Goal: Information Seeking & Learning: Learn about a topic

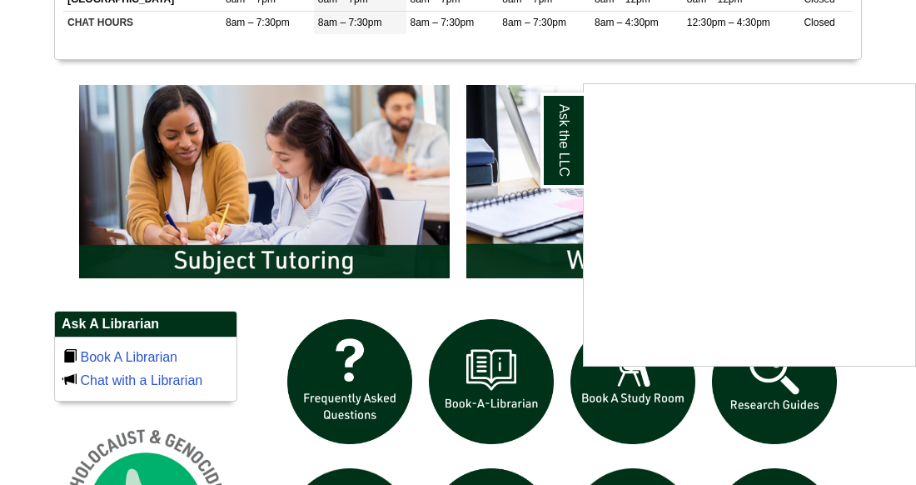
scroll to position [858, 0]
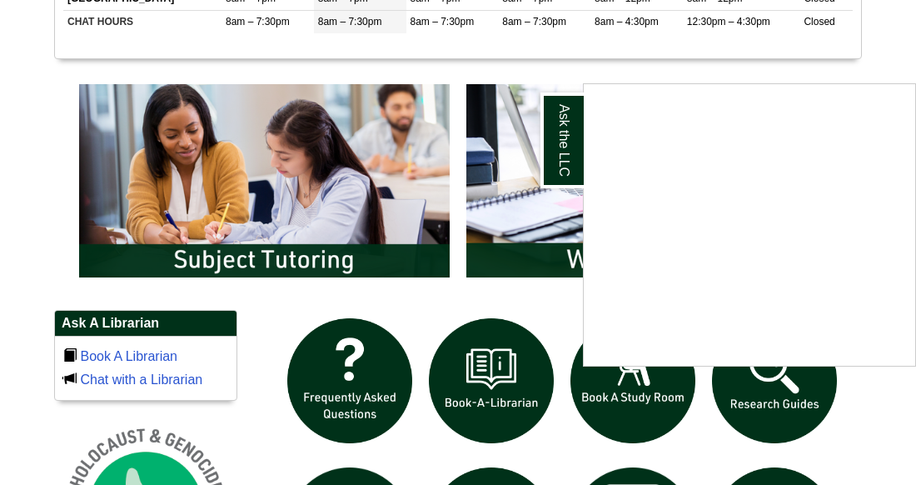
click at [469, 433] on div "Ask the LLC" at bounding box center [458, 242] width 916 height 485
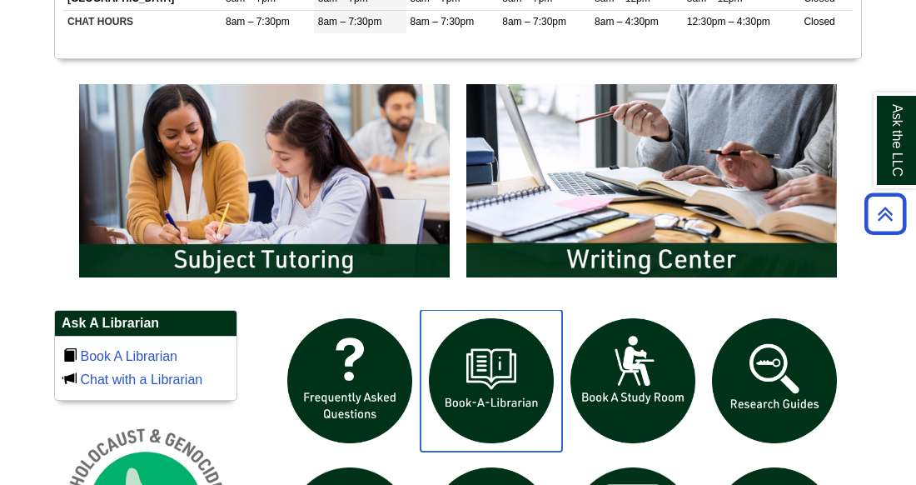
click at [469, 433] on img "slideshow" at bounding box center [492, 381] width 142 height 142
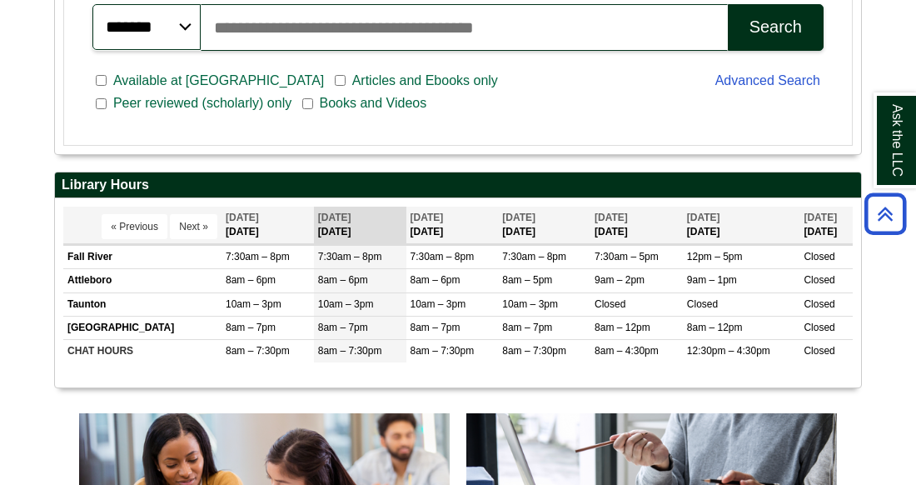
scroll to position [530, 0]
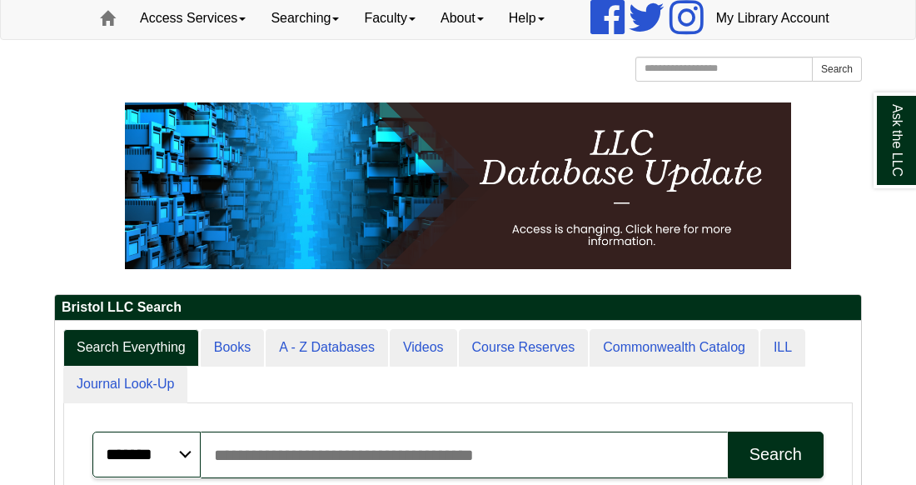
scroll to position [100, 0]
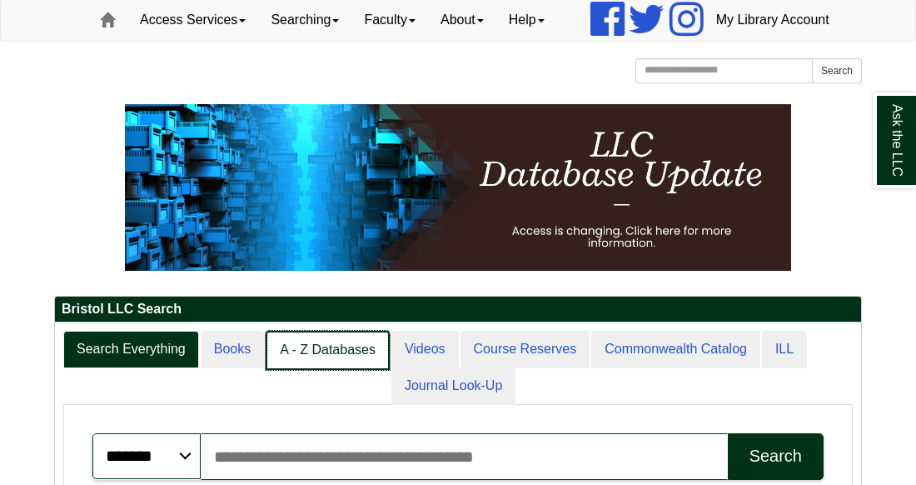
click at [312, 370] on link "A - Z Databases" at bounding box center [328, 350] width 124 height 39
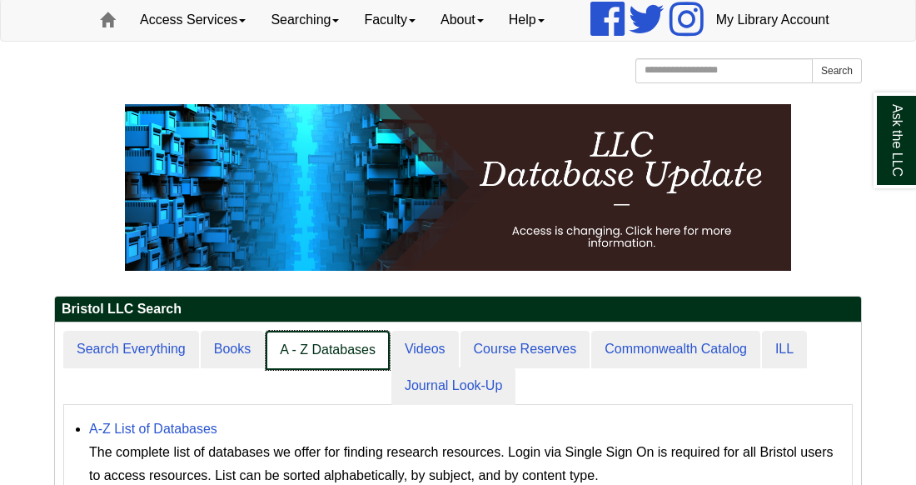
click at [312, 370] on link "A - Z Databases" at bounding box center [328, 350] width 124 height 39
click at [342, 370] on link "A - Z Databases" at bounding box center [328, 350] width 124 height 39
click at [340, 370] on link "A - Z Databases" at bounding box center [328, 350] width 124 height 39
click at [339, 370] on link "A - Z Databases" at bounding box center [328, 350] width 124 height 39
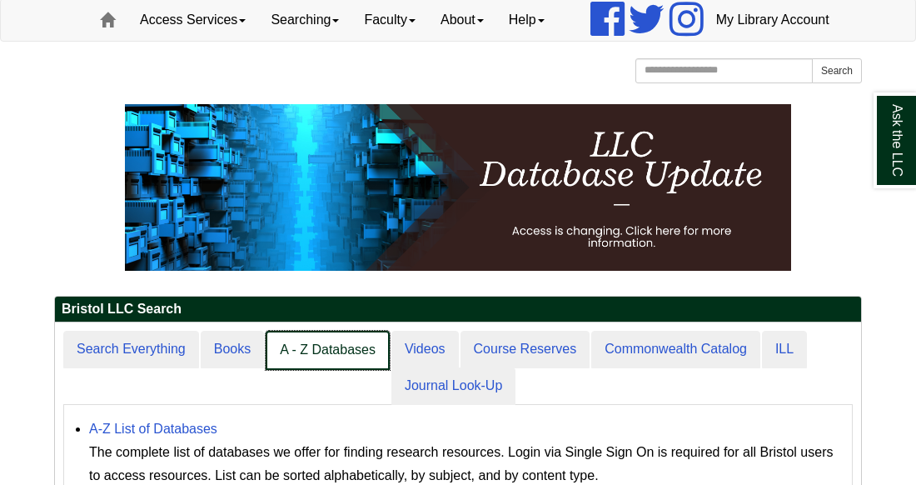
click at [339, 370] on link "A - Z Databases" at bounding box center [328, 350] width 124 height 39
click at [336, 370] on link "A - Z Databases" at bounding box center [328, 350] width 124 height 39
click at [351, 370] on link "A - Z Databases" at bounding box center [328, 350] width 124 height 39
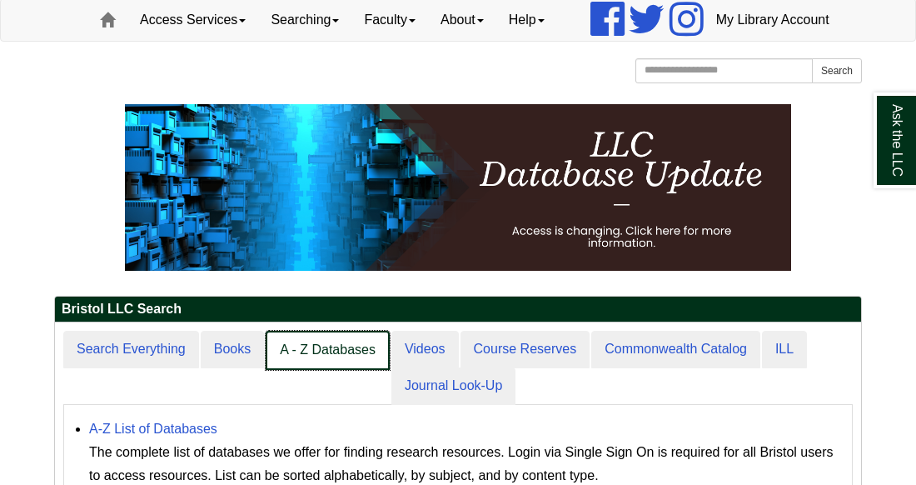
click at [351, 370] on link "A - Z Databases" at bounding box center [328, 350] width 124 height 39
click at [329, 370] on link "A - Z Databases" at bounding box center [328, 350] width 124 height 39
click at [327, 370] on link "A - Z Databases" at bounding box center [328, 350] width 124 height 39
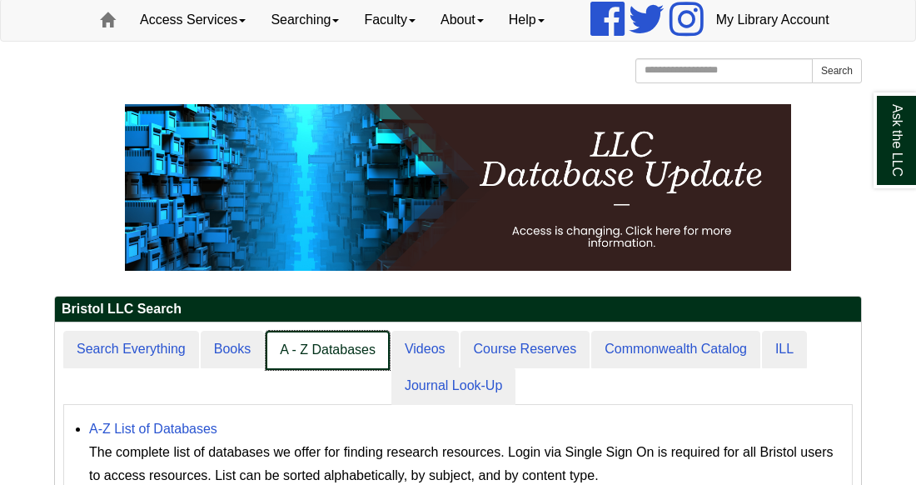
click at [327, 370] on link "A - Z Databases" at bounding box center [328, 350] width 124 height 39
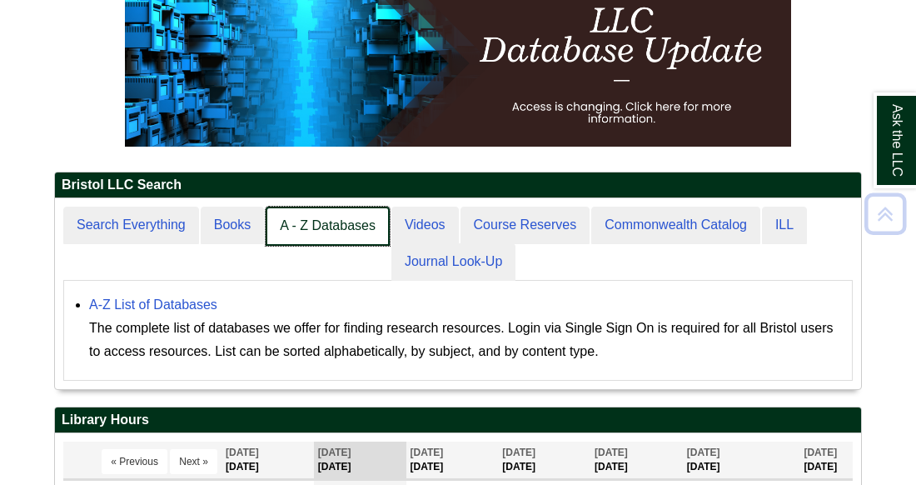
scroll to position [262, 0]
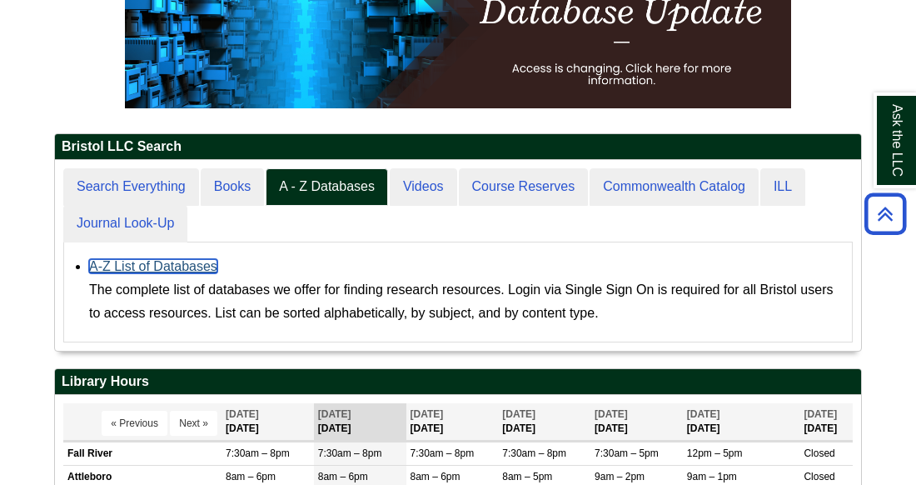
click at [196, 273] on link "A-Z List of Databases" at bounding box center [153, 266] width 128 height 14
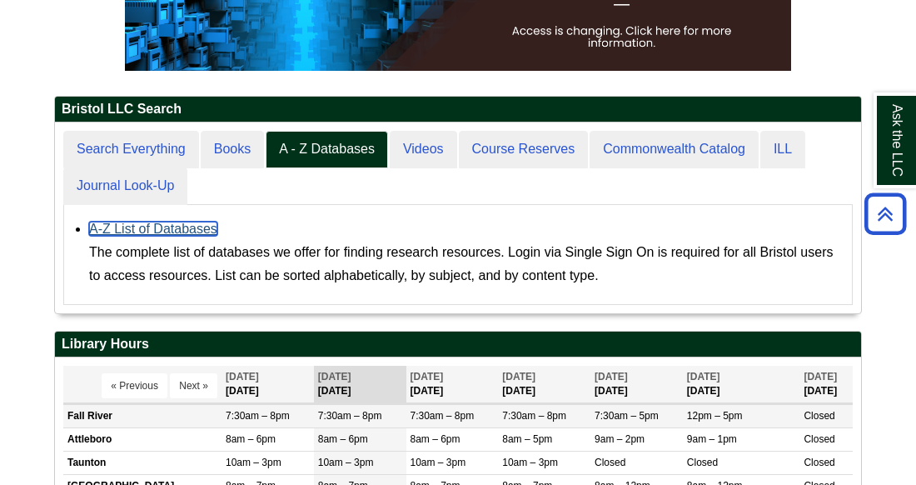
scroll to position [283, 0]
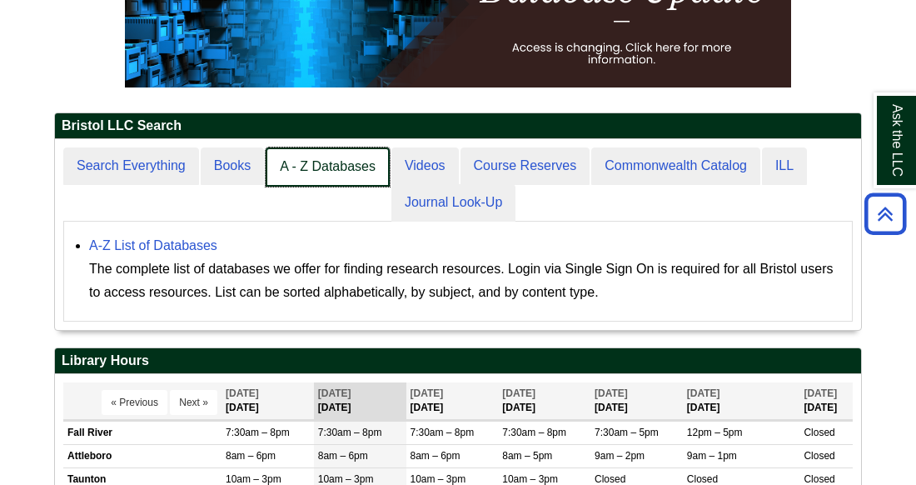
click at [336, 187] on link "A - Z Databases" at bounding box center [328, 166] width 124 height 39
click at [319, 187] on link "A - Z Databases" at bounding box center [328, 166] width 124 height 39
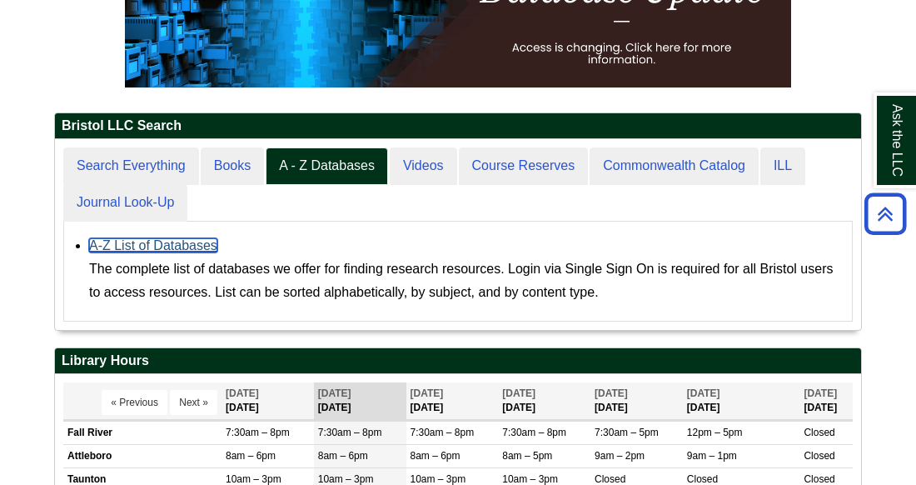
click at [176, 252] on link "A-Z List of Databases" at bounding box center [153, 245] width 128 height 14
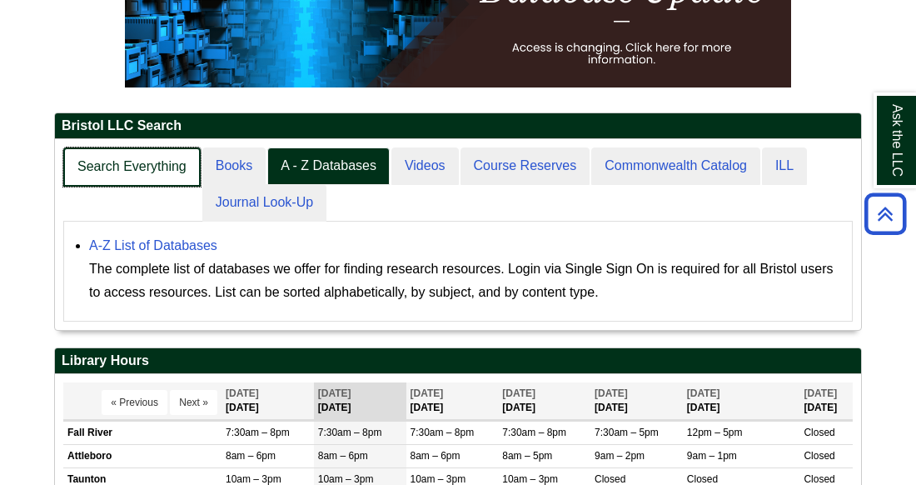
click at [105, 187] on link "Search Everything" at bounding box center [131, 166] width 137 height 39
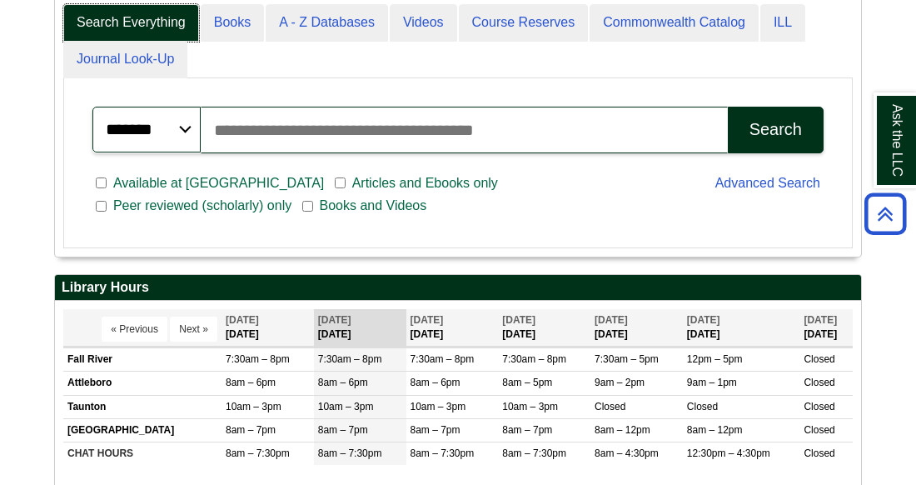
scroll to position [430, 0]
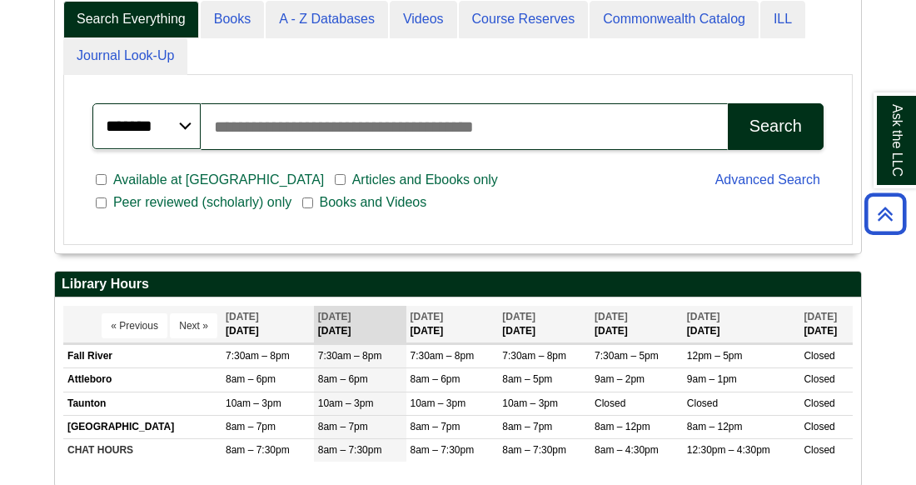
click at [287, 150] on input "Search articles, books, journals & more" at bounding box center [464, 126] width 527 height 47
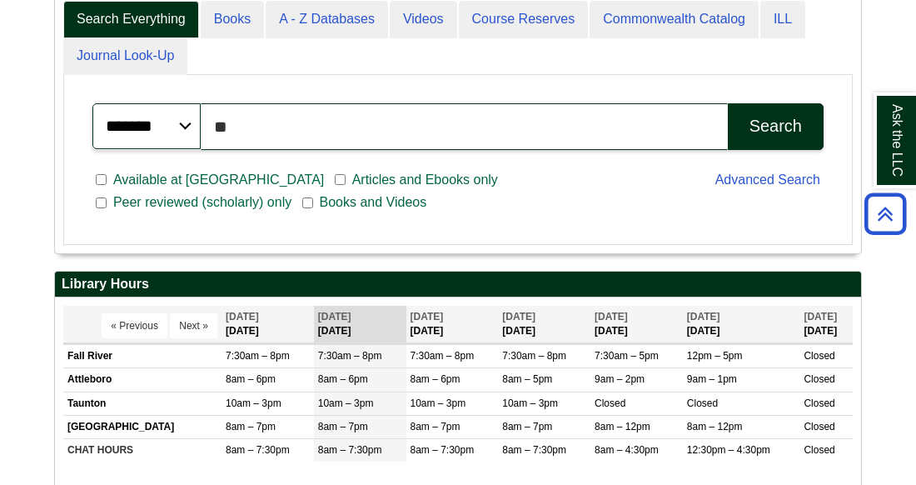
type input "*"
type input "**********"
click at [800, 136] on div "Search" at bounding box center [776, 126] width 52 height 19
